Goal: Information Seeking & Learning: Check status

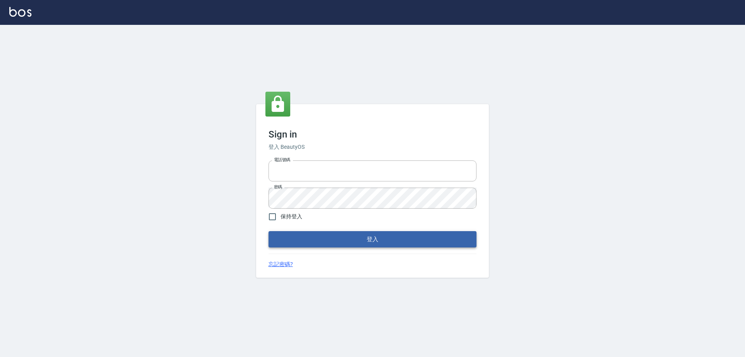
type input "0426657991"
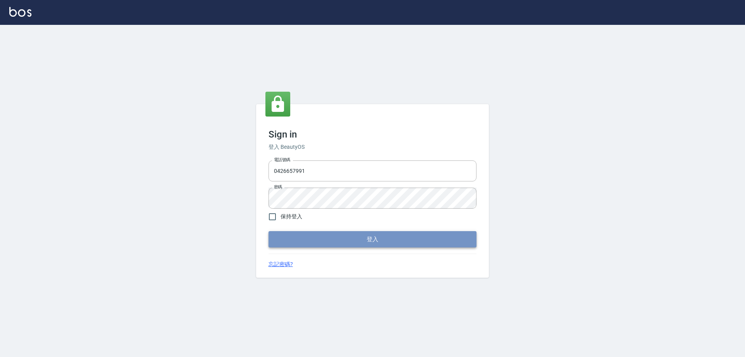
click at [349, 242] on button "登入" at bounding box center [373, 239] width 208 height 16
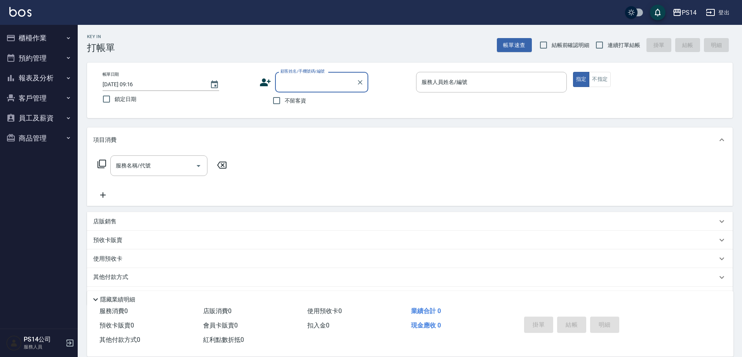
click at [41, 79] on button "報表及分析" at bounding box center [38, 78] width 71 height 20
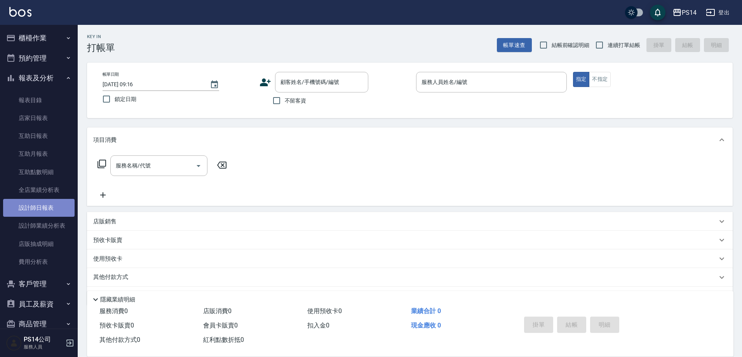
click at [47, 204] on link "設計師日報表" at bounding box center [38, 208] width 71 height 18
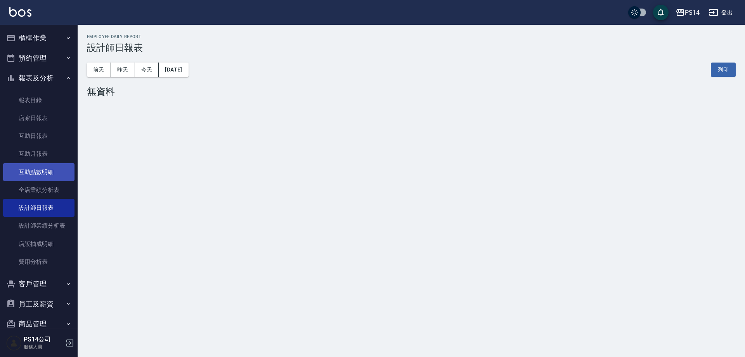
click at [50, 165] on link "互助點數明細" at bounding box center [38, 172] width 71 height 18
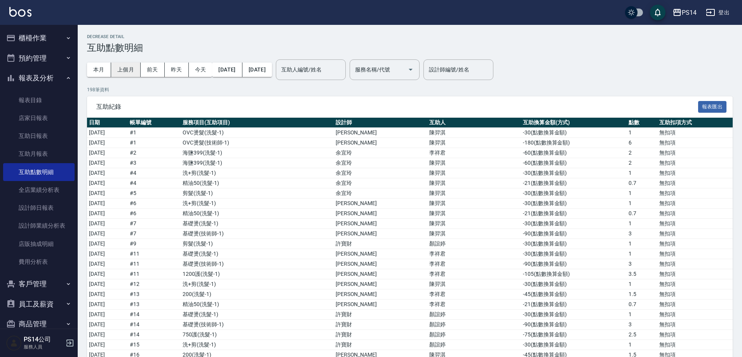
click at [119, 71] on button "上個月" at bounding box center [126, 70] width 30 height 14
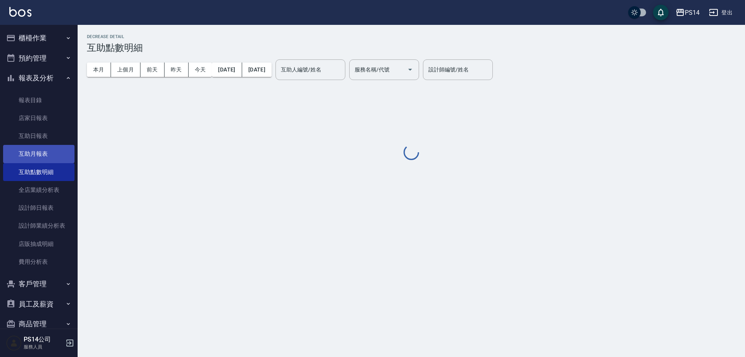
click at [53, 152] on link "互助月報表" at bounding box center [38, 154] width 71 height 18
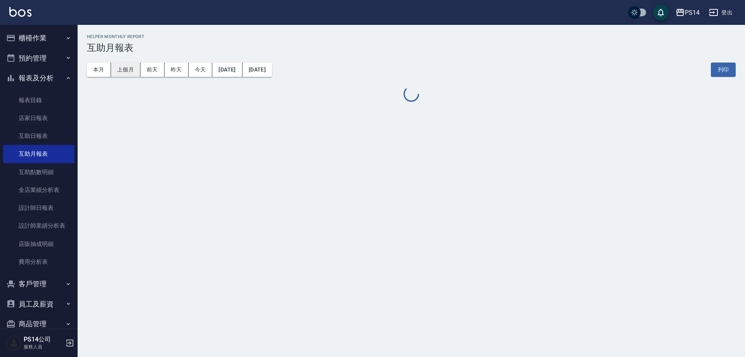
click at [124, 66] on button "上個月" at bounding box center [126, 70] width 30 height 14
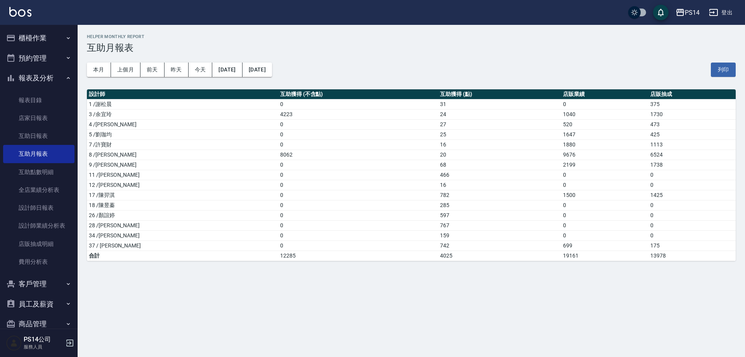
click at [111, 63] on button "上個月" at bounding box center [126, 70] width 30 height 14
click at [33, 17] on div "PS14 登出" at bounding box center [372, 12] width 745 height 25
click at [26, 15] on img at bounding box center [20, 12] width 22 height 10
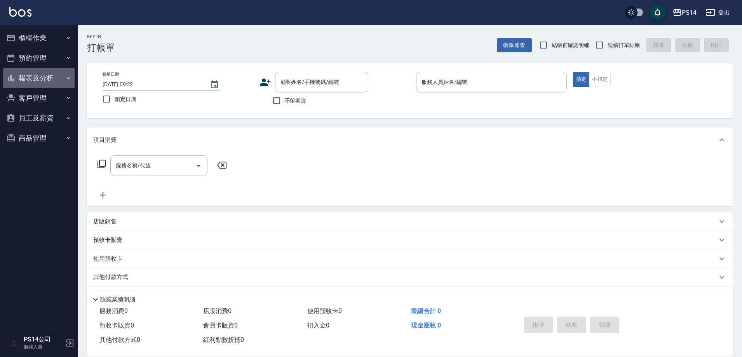
click at [31, 79] on button "報表及分析" at bounding box center [38, 78] width 71 height 20
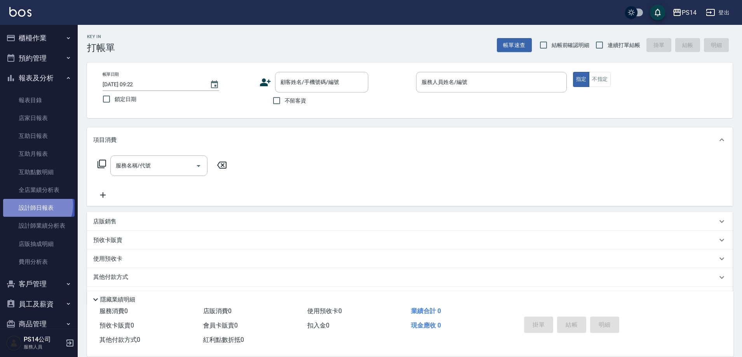
click at [36, 205] on link "設計師日報表" at bounding box center [38, 208] width 71 height 18
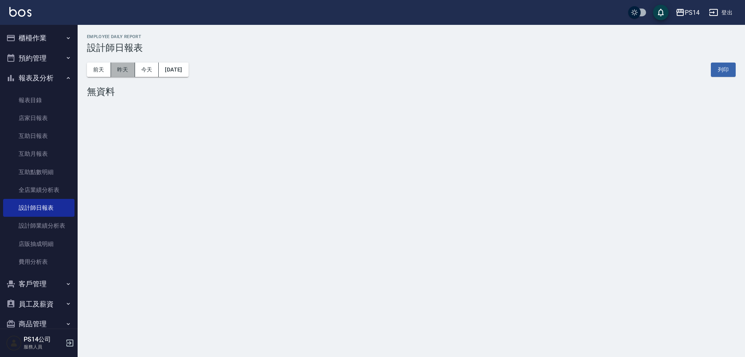
click at [127, 66] on button "昨天" at bounding box center [123, 70] width 24 height 14
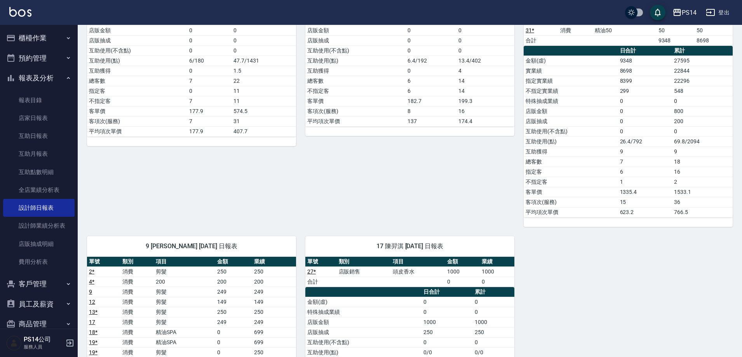
scroll to position [155, 0]
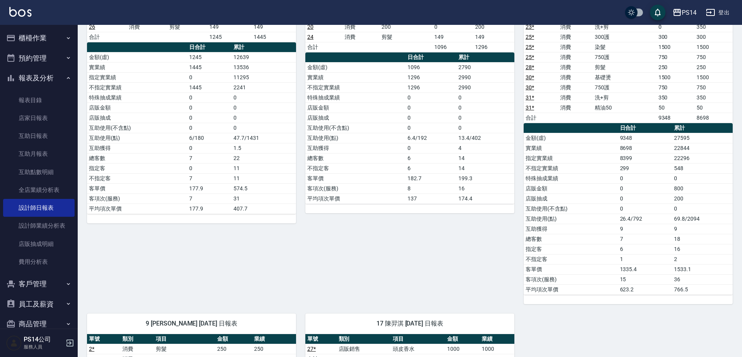
click at [47, 29] on button "櫃檯作業" at bounding box center [38, 38] width 71 height 20
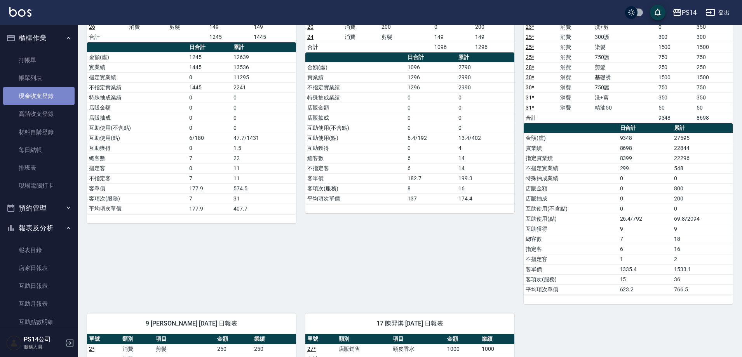
click at [54, 90] on link "現金收支登錄" at bounding box center [38, 96] width 71 height 18
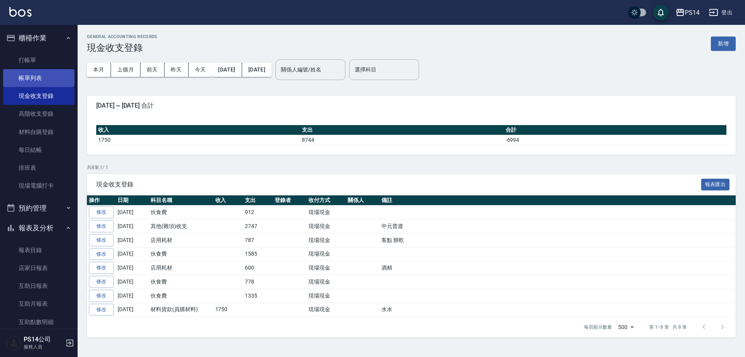
click at [46, 83] on link "帳單列表" at bounding box center [38, 78] width 71 height 18
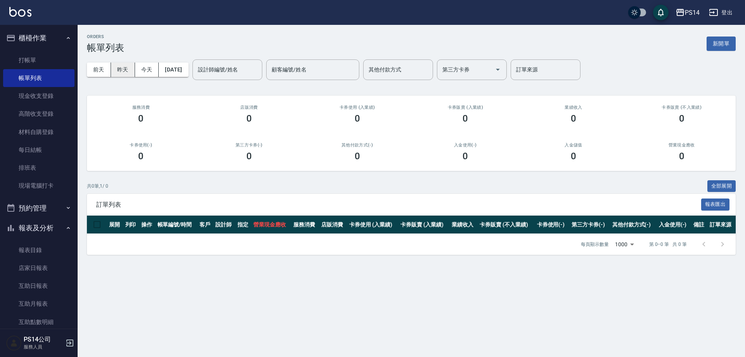
click at [126, 74] on button "昨天" at bounding box center [123, 70] width 24 height 14
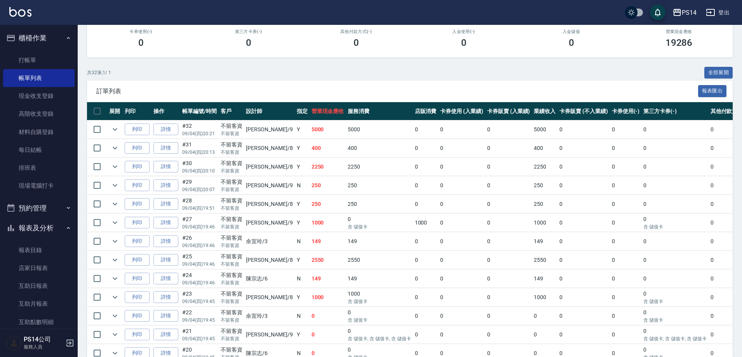
scroll to position [155, 0]
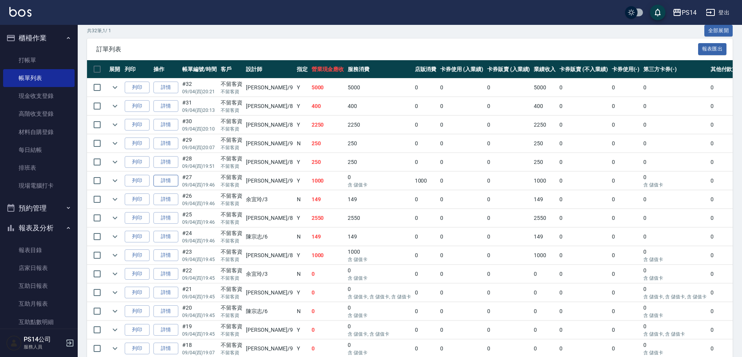
click at [166, 183] on link "詳情" at bounding box center [165, 181] width 25 height 12
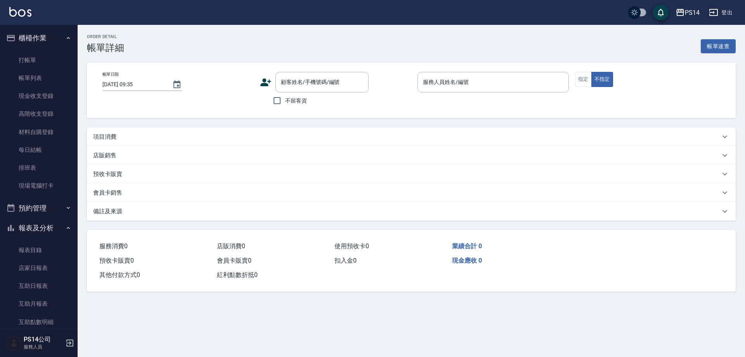
type input "[DATE] 19:46"
checkbox input "true"
type input "[PERSON_NAME]-9"
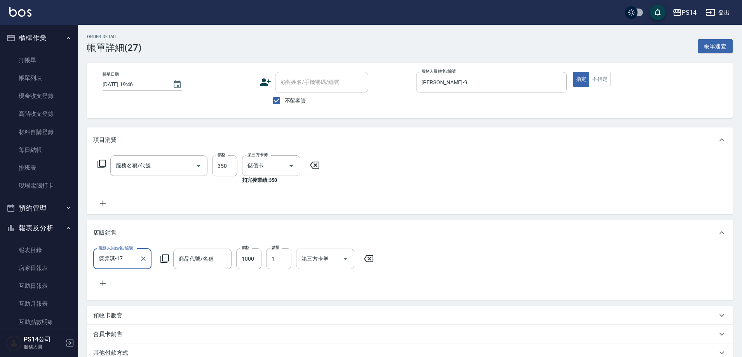
type input "頭皮香水"
type input "洗+剪(308)"
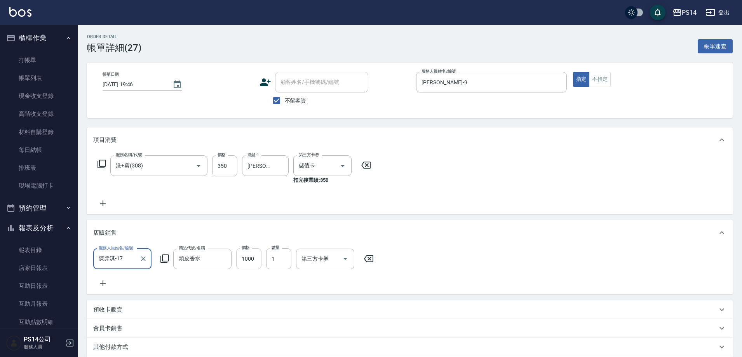
click at [252, 259] on input "1000" at bounding box center [248, 258] width 25 height 21
type input "91000"
click at [257, 204] on div "服務名稱/代號 洗+剪(308) 服務名稱/代號 價格 350 價格 洗髮-1 楊宇霏-9 洗髮-1 第三方卡券 儲值卡 第三方卡券 扣完後業績: 350" at bounding box center [234, 181] width 282 height 52
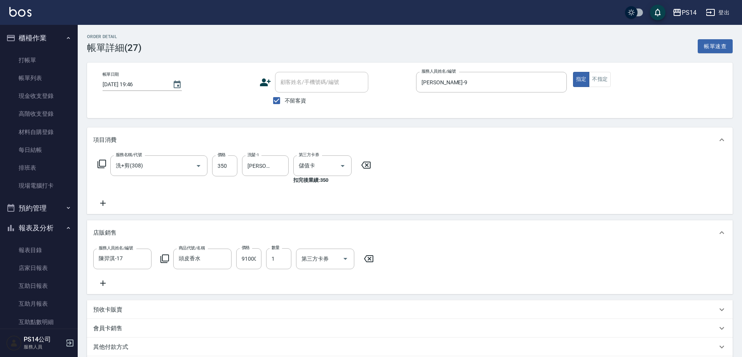
click at [103, 204] on icon at bounding box center [102, 202] width 5 height 5
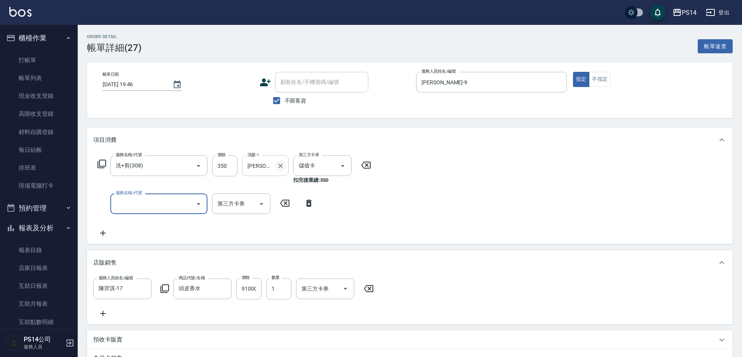
click at [279, 166] on icon "Clear" at bounding box center [280, 166] width 8 height 8
click at [183, 167] on button "Clear" at bounding box center [187, 165] width 11 height 11
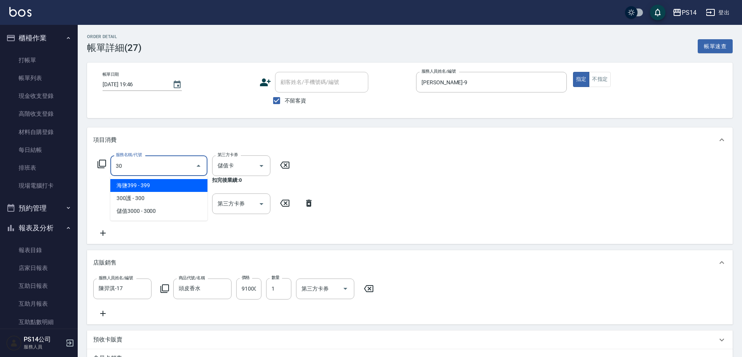
type input "303"
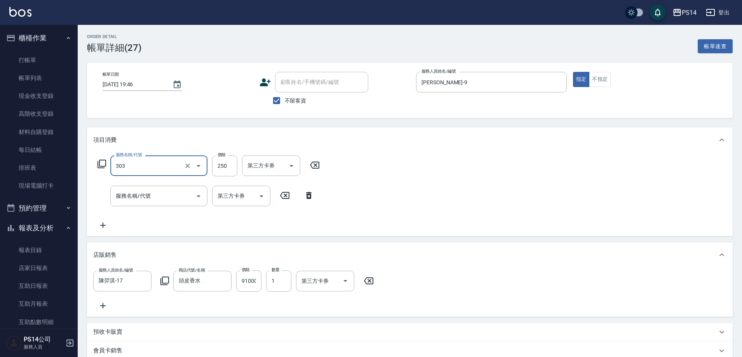
type input "剪髮(303)"
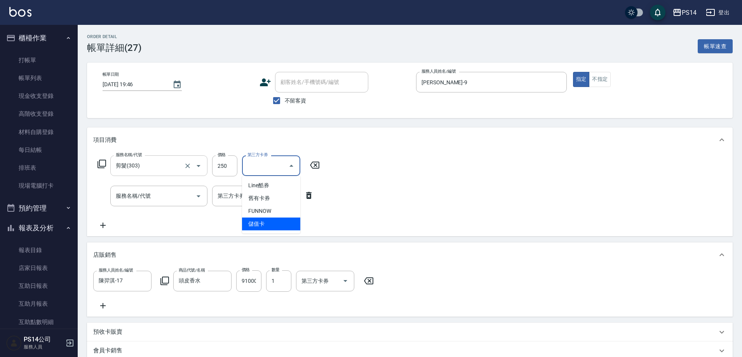
type input "儲值卡"
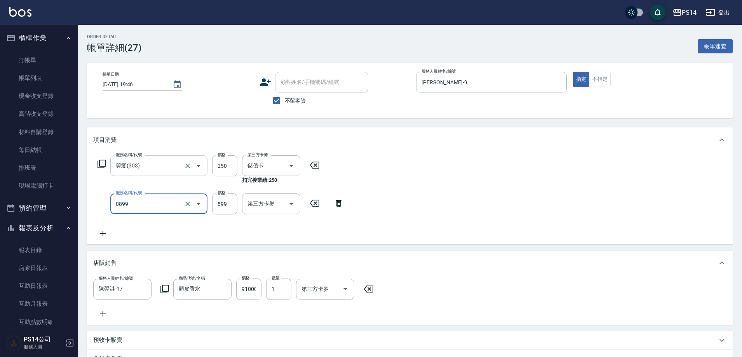
type input "排毒SPA(0899)"
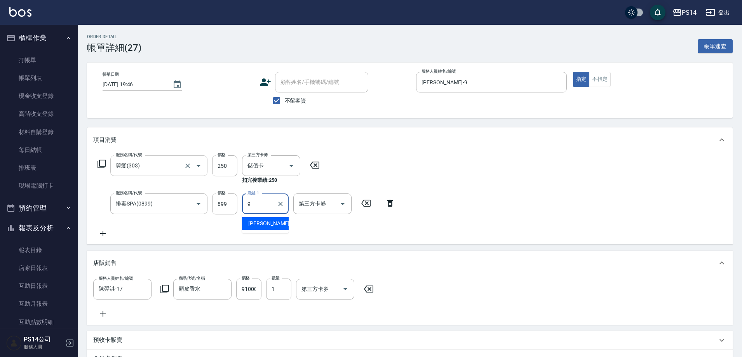
type input "[PERSON_NAME]-9"
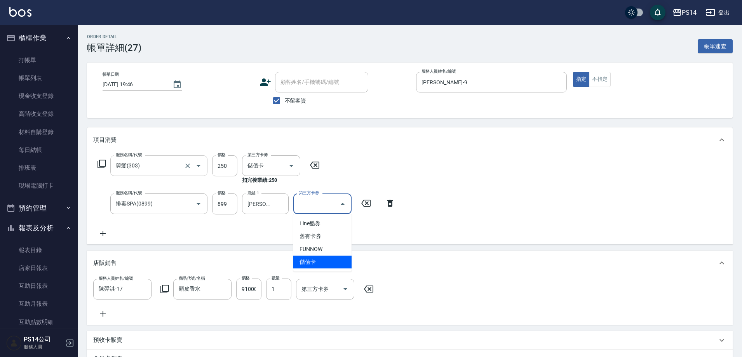
type input "儲值卡"
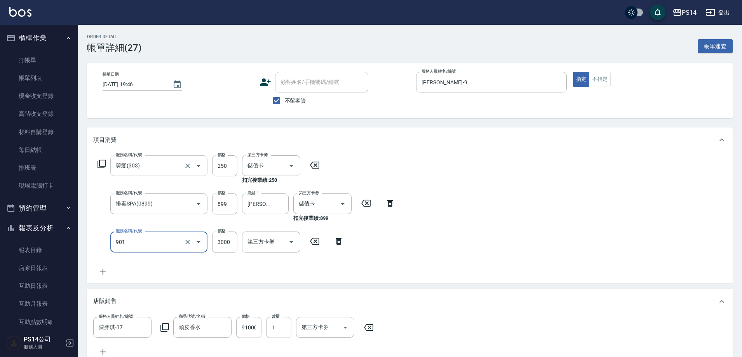
type input "儲值3000(901)"
type input "1000"
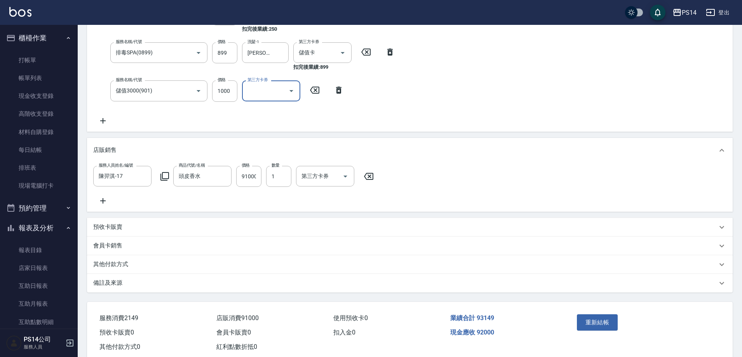
scroll to position [155, 0]
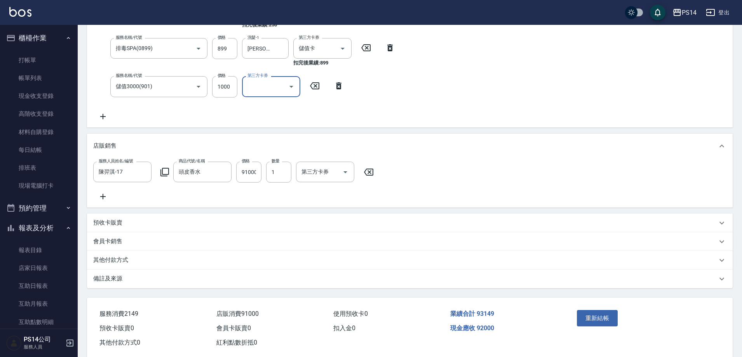
click at [612, 326] on button "重新結帳" at bounding box center [597, 318] width 41 height 16
click at [250, 177] on input "91000" at bounding box center [248, 172] width 25 height 21
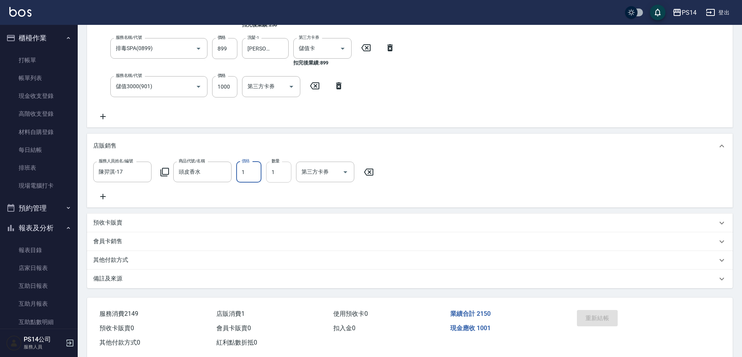
type input "10"
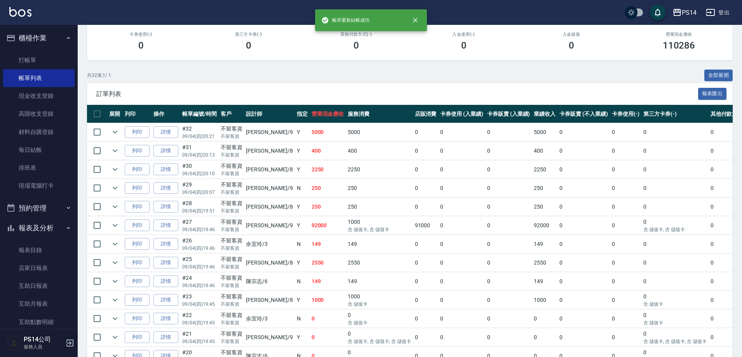
scroll to position [155, 0]
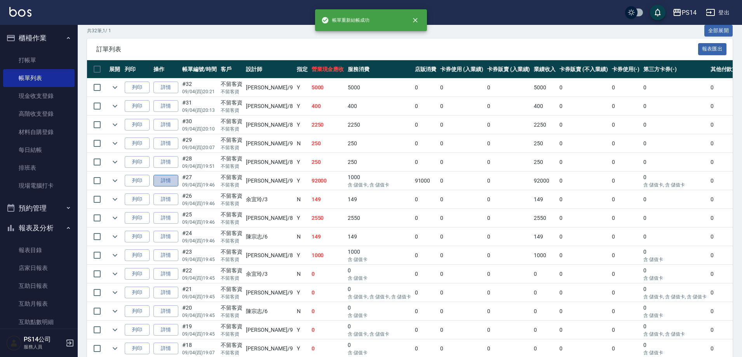
click at [174, 176] on link "詳情" at bounding box center [165, 181] width 25 height 12
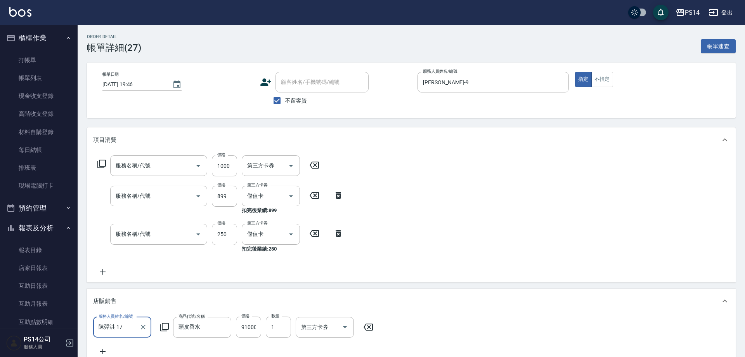
type input "[DATE] 19:46"
checkbox input "true"
type input "[PERSON_NAME]-9"
type input "儲值3000(901)"
type input "排毒SPA(0899)"
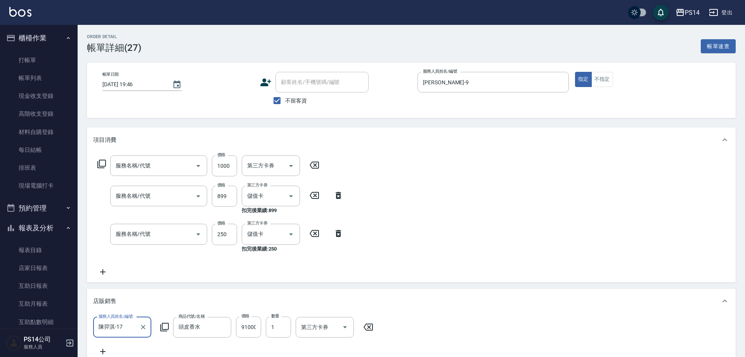
type input "剪髮(303)"
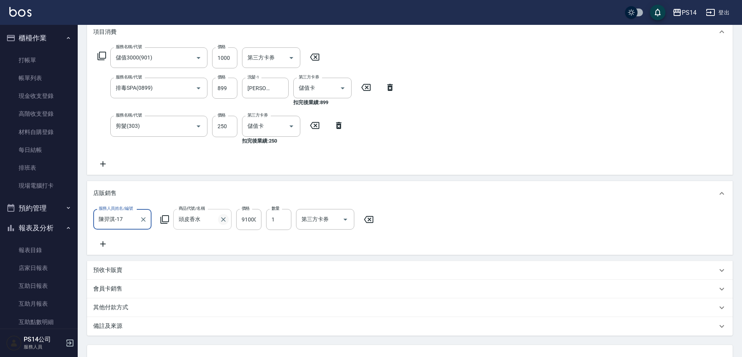
click at [221, 218] on icon "Clear" at bounding box center [223, 219] width 8 height 8
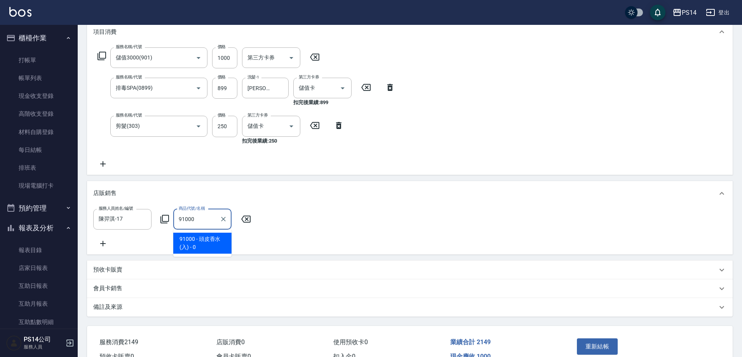
type input "頭皮香水(入)"
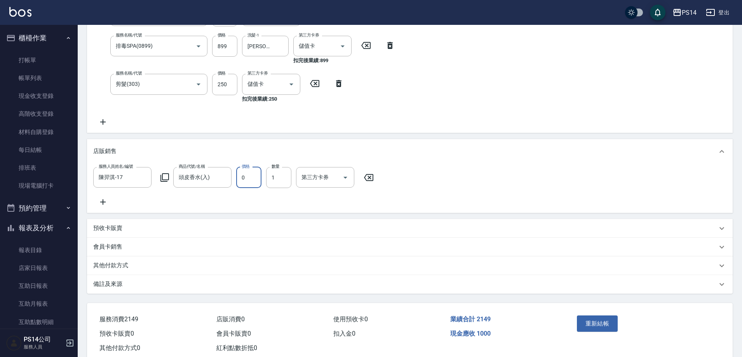
scroll to position [176, 0]
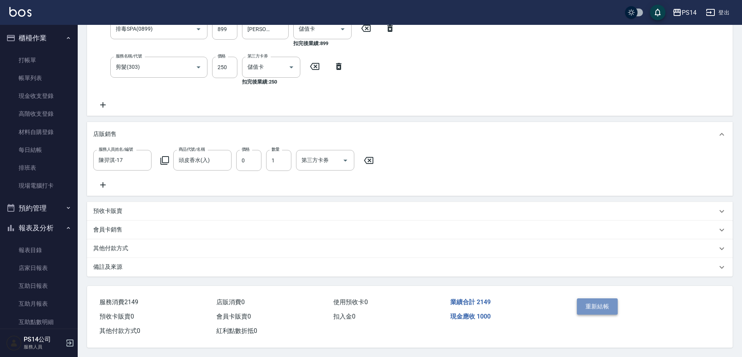
click at [607, 302] on button "重新結帳" at bounding box center [597, 306] width 41 height 16
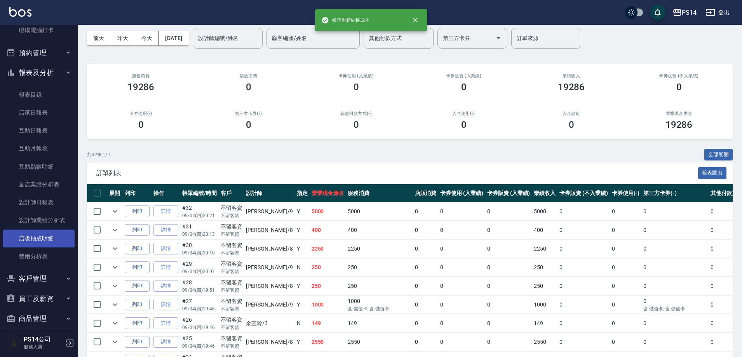
scroll to position [78, 0]
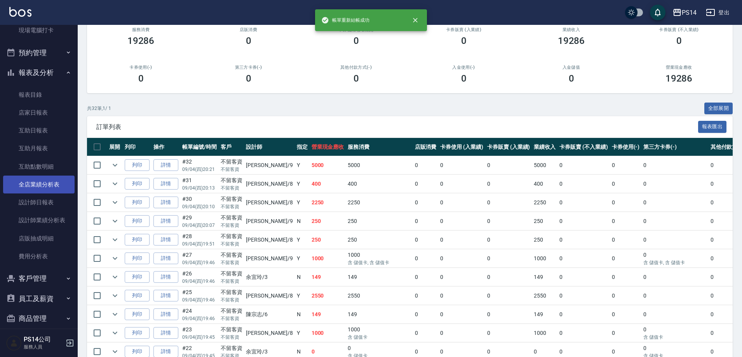
click at [47, 191] on link "全店業績分析表" at bounding box center [38, 185] width 71 height 18
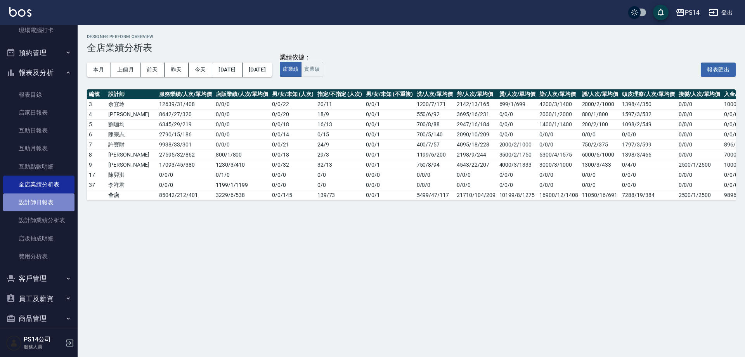
click at [47, 200] on link "設計師日報表" at bounding box center [38, 202] width 71 height 18
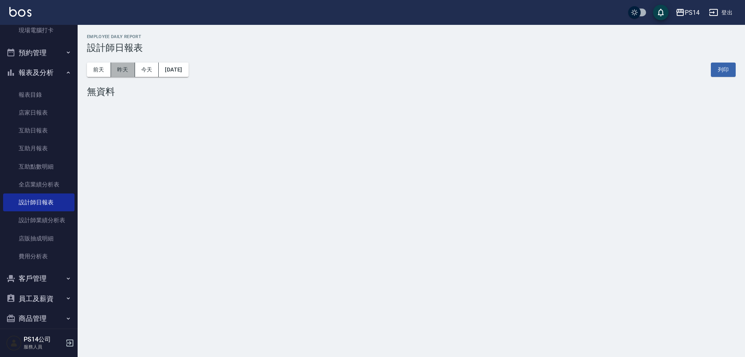
click at [129, 70] on button "昨天" at bounding box center [123, 70] width 24 height 14
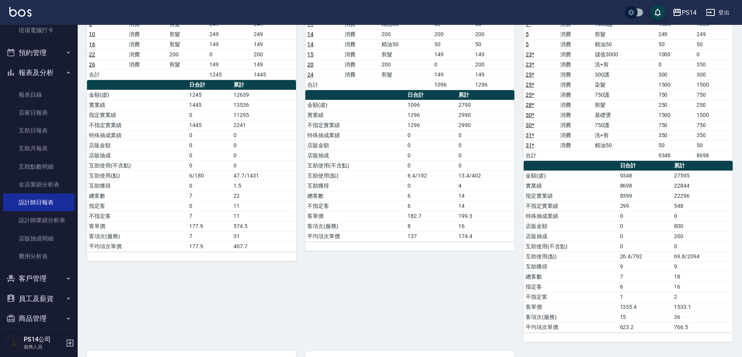
scroll to position [116, 0]
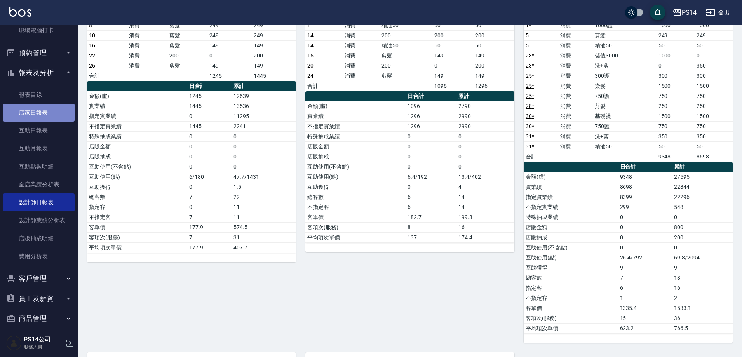
click at [49, 108] on link "店家日報表" at bounding box center [38, 113] width 71 height 18
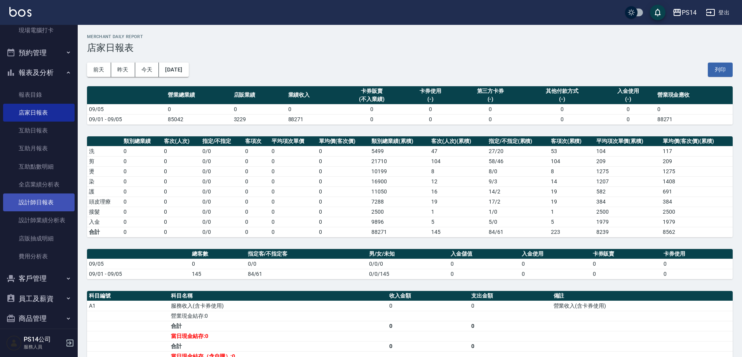
click at [18, 200] on link "設計師日報表" at bounding box center [38, 202] width 71 height 18
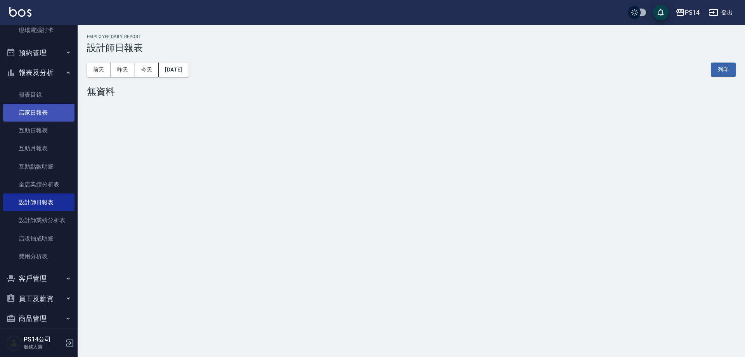
click at [38, 112] on link "店家日報表" at bounding box center [38, 113] width 71 height 18
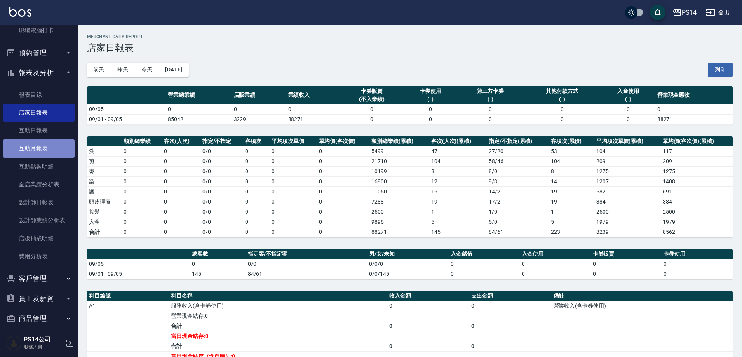
click at [49, 153] on link "互助月報表" at bounding box center [38, 148] width 71 height 18
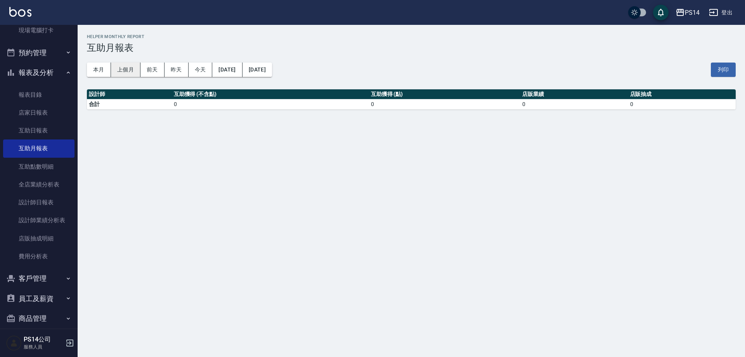
click at [129, 70] on button "上個月" at bounding box center [126, 70] width 30 height 14
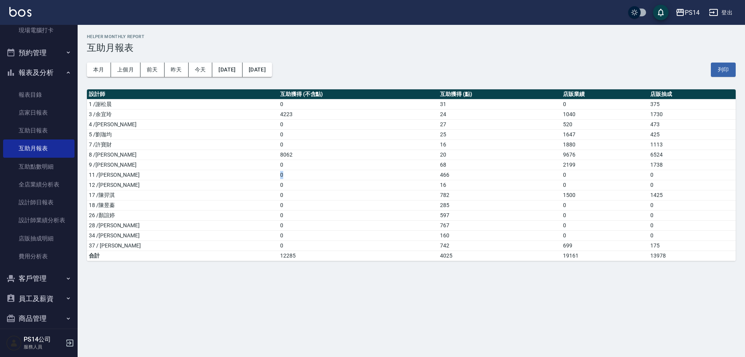
drag, startPoint x: 212, startPoint y: 172, endPoint x: 370, endPoint y: 175, distance: 158.4
click at [370, 175] on td "0" at bounding box center [358, 175] width 160 height 10
drag, startPoint x: 394, startPoint y: 175, endPoint x: 414, endPoint y: 183, distance: 22.1
click at [414, 183] on tbody "1 /謝松晨 0 31 0 375 3 /余宜玲 4223 24 1040 1730 4 /蔡宜蓁 0 27 520 473 5 /劉珈均 0 25 1647…" at bounding box center [411, 180] width 649 height 162
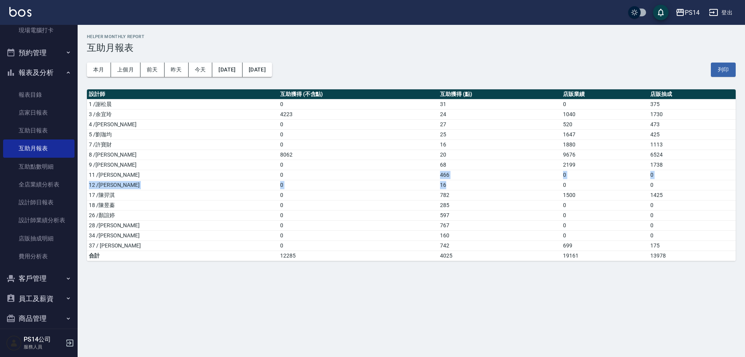
click at [438, 184] on td "16" at bounding box center [499, 185] width 123 height 10
